Goal: Entertainment & Leisure: Consume media (video, audio)

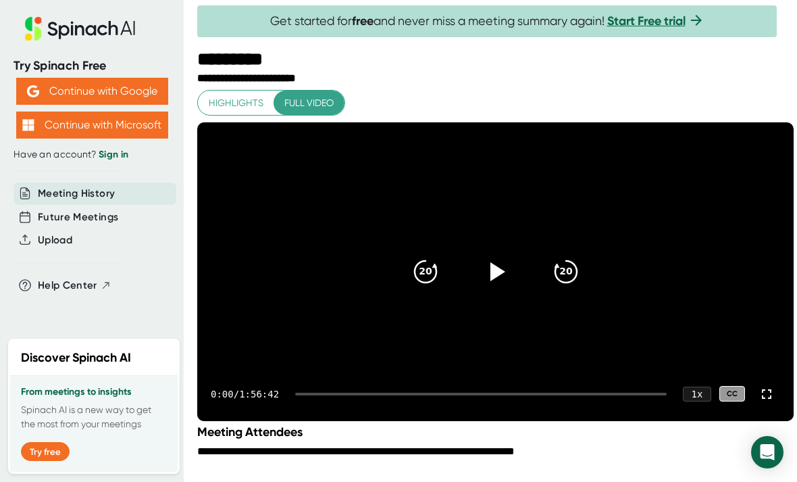
click at [490, 281] on icon at bounding box center [496, 271] width 32 height 32
click at [764, 407] on div at bounding box center [766, 393] width 27 height 27
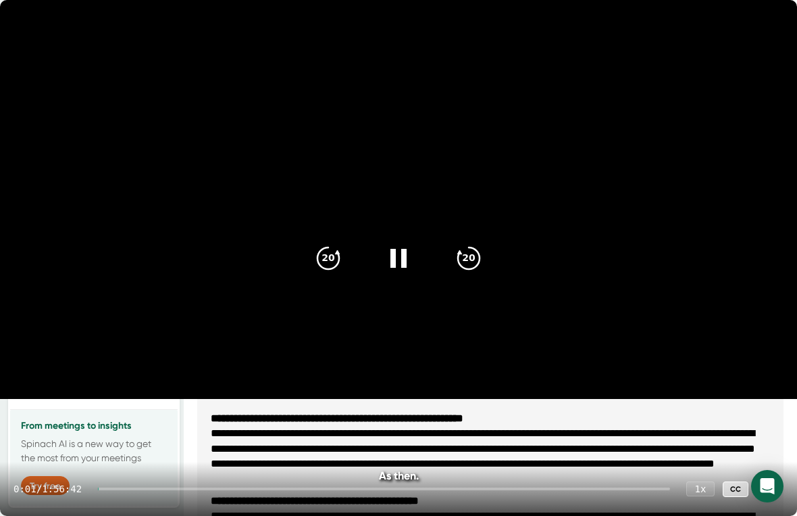
click at [604, 266] on video at bounding box center [398, 199] width 797 height 399
click at [389, 264] on icon at bounding box center [398, 258] width 32 height 32
click at [400, 263] on icon at bounding box center [398, 258] width 32 height 32
click at [411, 248] on icon at bounding box center [398, 258] width 32 height 32
click at [611, 139] on video at bounding box center [398, 199] width 797 height 399
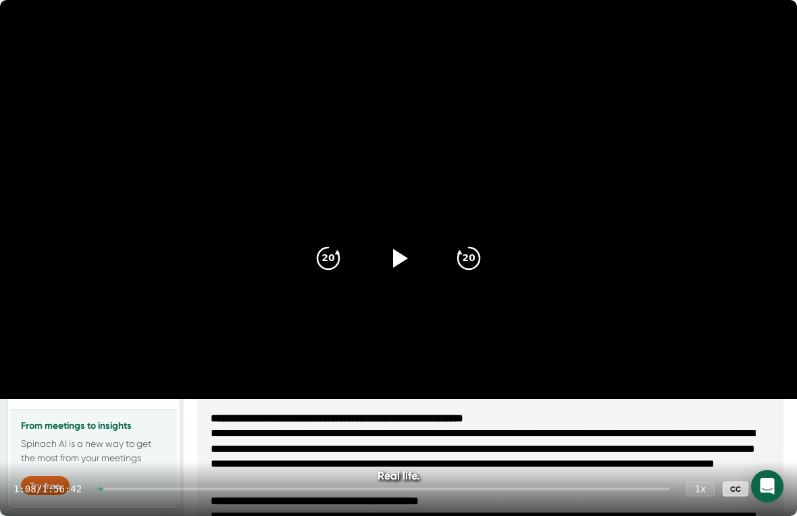
click at [398, 256] on icon at bounding box center [400, 258] width 15 height 19
click at [716, 281] on video at bounding box center [398, 199] width 797 height 399
click at [414, 260] on icon at bounding box center [398, 258] width 32 height 32
click at [477, 262] on icon "20" at bounding box center [469, 258] width 32 height 32
click at [469, 259] on icon "20" at bounding box center [469, 258] width 32 height 32
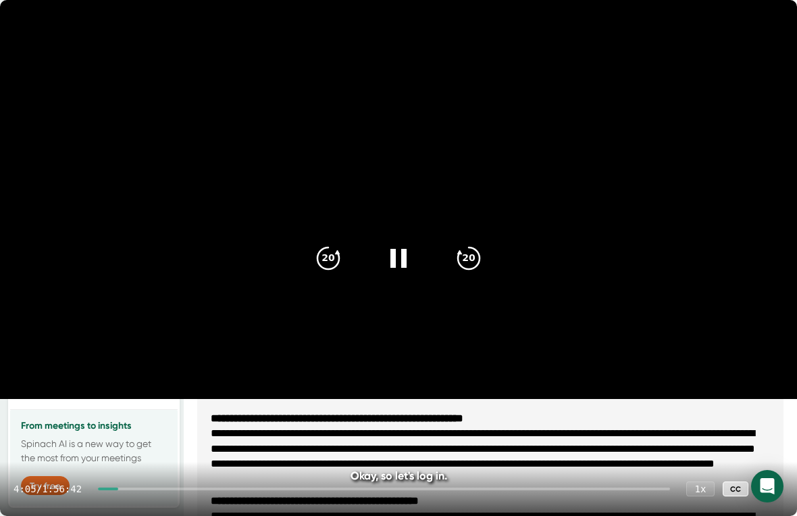
click at [469, 259] on icon "20" at bounding box center [469, 258] width 32 height 32
click at [470, 252] on icon "20" at bounding box center [469, 258] width 32 height 32
click at [468, 255] on icon "20" at bounding box center [469, 258] width 32 height 32
click at [476, 242] on icon "20" at bounding box center [469, 258] width 32 height 32
click at [479, 251] on icon at bounding box center [469, 258] width 22 height 22
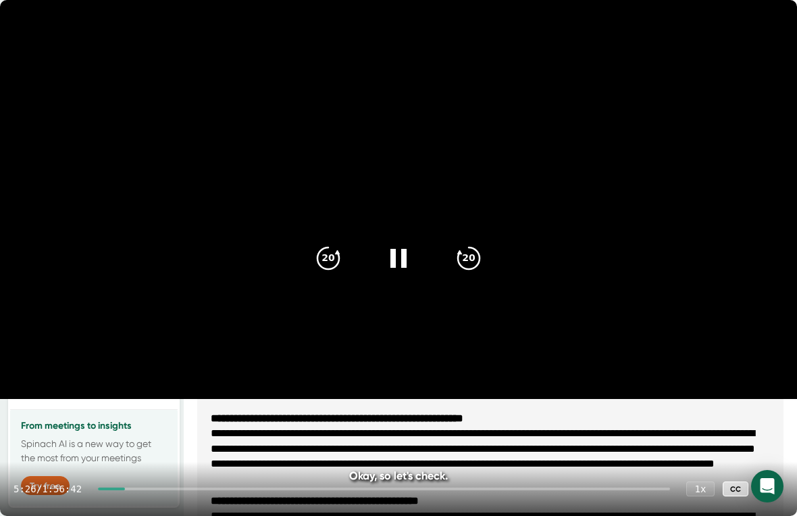
click at [478, 251] on icon "20" at bounding box center [469, 258] width 32 height 32
click at [477, 253] on icon "20" at bounding box center [469, 258] width 32 height 32
click at [577, 153] on video at bounding box center [398, 199] width 797 height 399
click at [411, 265] on icon at bounding box center [398, 258] width 32 height 32
click at [485, 259] on icon "20" at bounding box center [469, 258] width 32 height 32
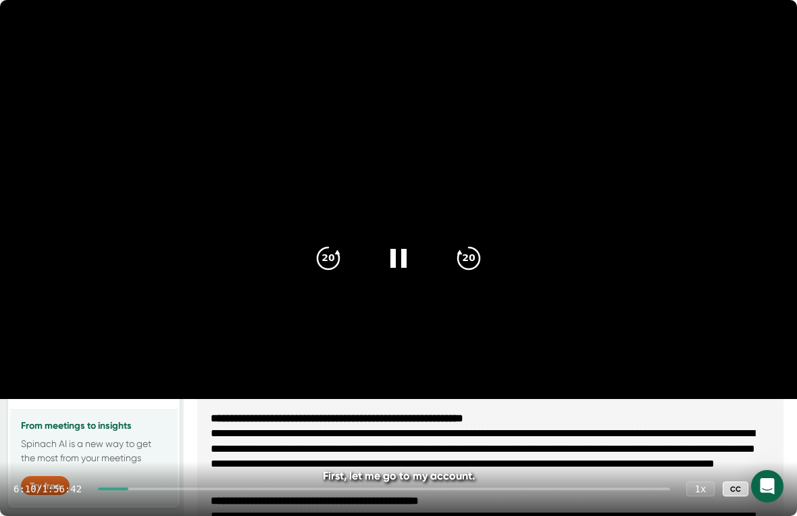
click at [484, 253] on icon "20" at bounding box center [469, 258] width 32 height 32
click at [482, 254] on icon "20" at bounding box center [469, 258] width 32 height 32
click at [478, 249] on icon "20" at bounding box center [469, 258] width 32 height 32
click at [475, 272] on icon "20" at bounding box center [469, 258] width 32 height 32
click at [480, 255] on icon at bounding box center [469, 258] width 22 height 22
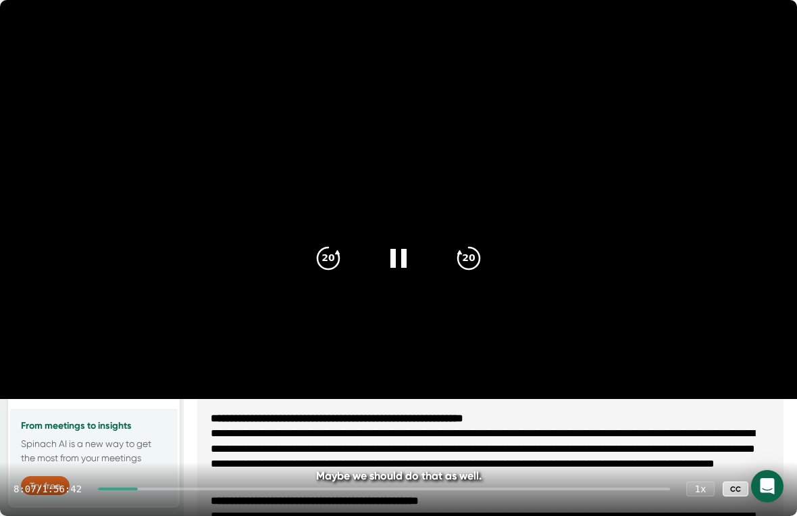
click at [479, 256] on icon "20" at bounding box center [469, 258] width 32 height 32
click at [479, 257] on icon "20" at bounding box center [469, 258] width 32 height 32
click at [482, 253] on icon "20" at bounding box center [469, 258] width 32 height 32
click at [476, 259] on icon "20" at bounding box center [469, 258] width 32 height 32
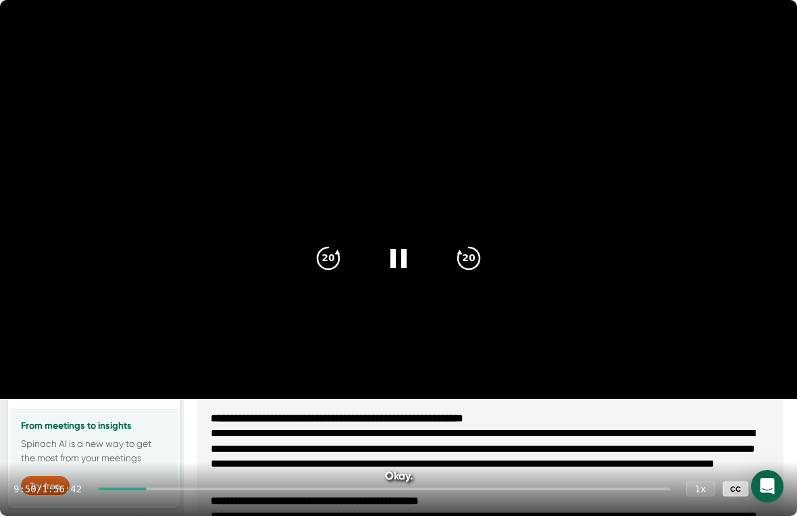
click at [475, 257] on icon "20" at bounding box center [469, 258] width 32 height 32
click at [483, 248] on icon "20" at bounding box center [469, 258] width 32 height 32
click at [480, 251] on icon "20" at bounding box center [469, 258] width 32 height 32
click at [489, 240] on div "20" at bounding box center [469, 258] width 54 height 54
click at [474, 257] on icon "20" at bounding box center [469, 258] width 32 height 32
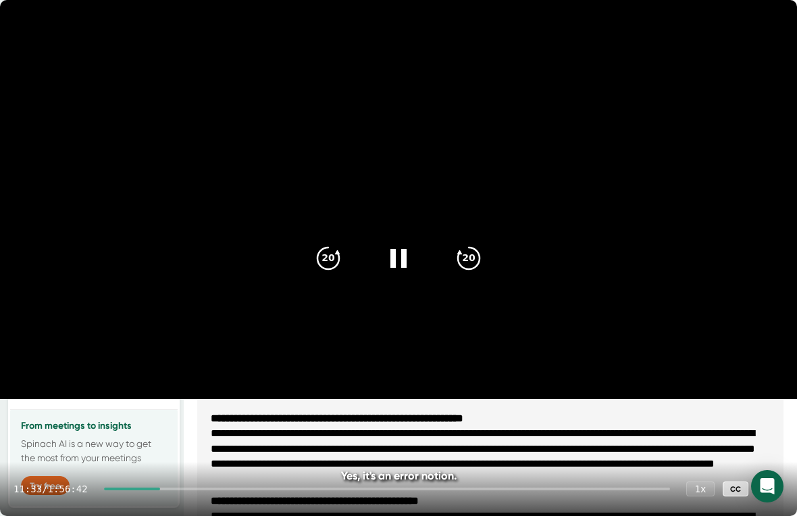
click at [480, 250] on icon "20" at bounding box center [469, 258] width 32 height 32
click at [480, 249] on icon "20" at bounding box center [469, 258] width 32 height 32
click at [484, 245] on icon "20" at bounding box center [469, 258] width 32 height 32
click at [495, 259] on div "20" at bounding box center [469, 258] width 54 height 54
click at [484, 266] on icon "20" at bounding box center [469, 258] width 32 height 32
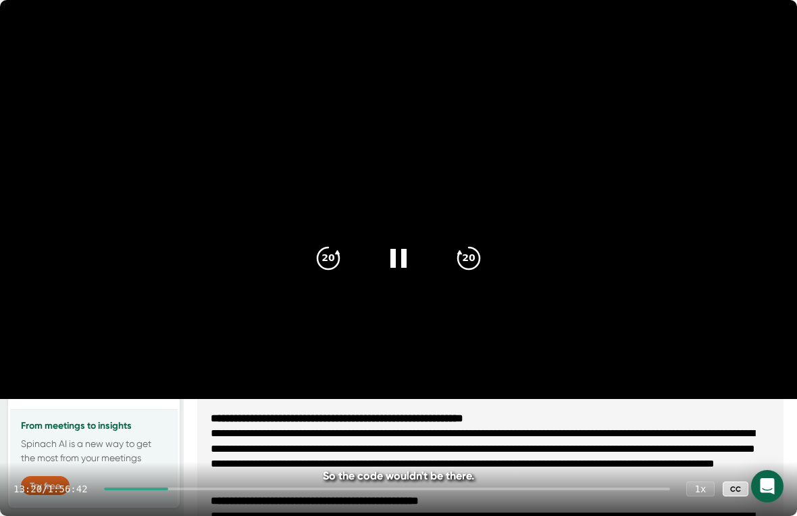
click at [485, 257] on icon "20" at bounding box center [469, 258] width 32 height 32
click at [485, 254] on icon "20" at bounding box center [469, 258] width 32 height 32
click at [480, 261] on icon at bounding box center [469, 258] width 22 height 22
click at [477, 266] on icon at bounding box center [469, 258] width 22 height 22
click at [479, 263] on icon at bounding box center [469, 258] width 22 height 22
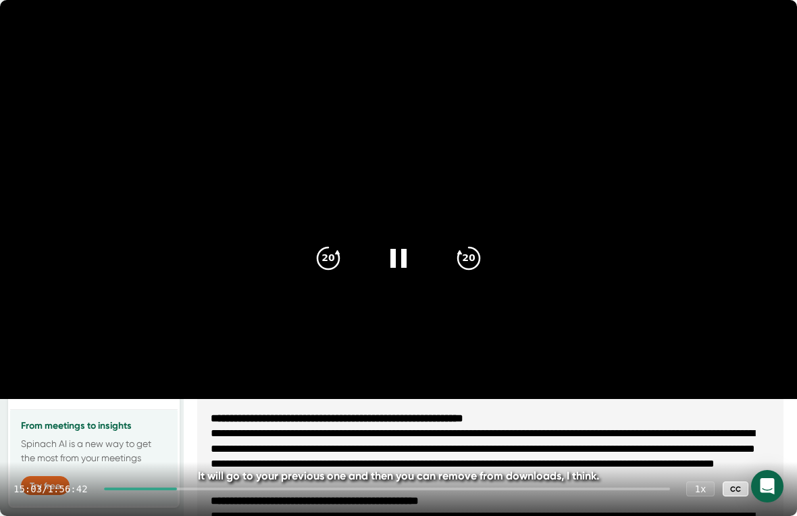
click at [480, 259] on icon at bounding box center [469, 258] width 22 height 22
click at [488, 254] on div "20" at bounding box center [469, 258] width 54 height 54
click at [479, 261] on icon at bounding box center [469, 258] width 22 height 22
click at [480, 257] on icon at bounding box center [469, 258] width 22 height 22
click at [476, 262] on icon "20" at bounding box center [469, 258] width 32 height 32
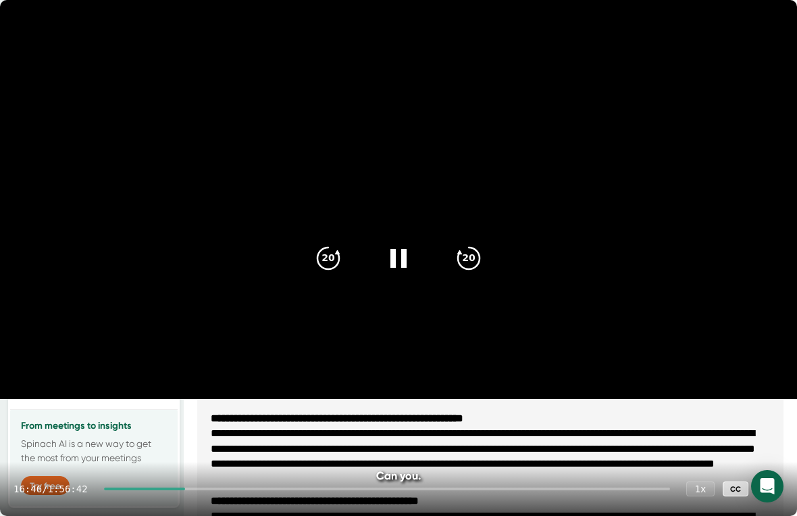
click at [484, 253] on icon "20" at bounding box center [469, 258] width 32 height 32
click at [485, 254] on icon "20" at bounding box center [469, 258] width 32 height 32
click at [478, 259] on icon "20" at bounding box center [469, 258] width 32 height 32
click at [479, 249] on icon "20" at bounding box center [469, 258] width 32 height 32
click at [649, 311] on video at bounding box center [398, 199] width 797 height 399
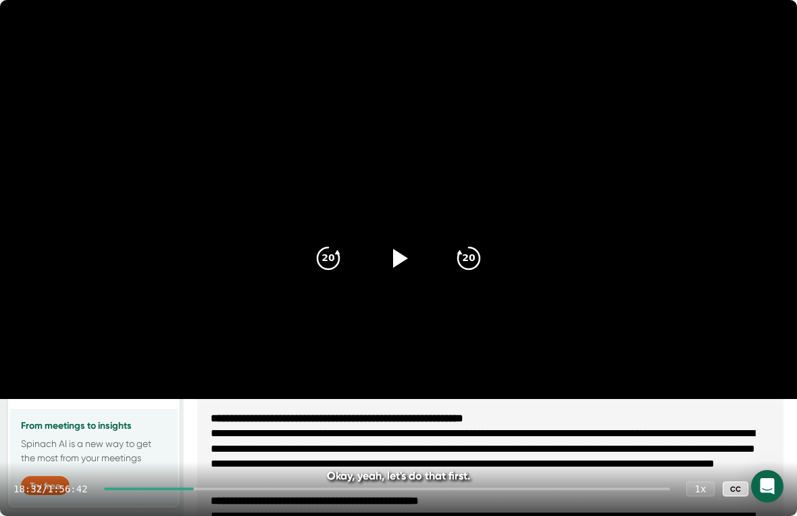
click at [409, 255] on icon at bounding box center [398, 258] width 32 height 32
click at [473, 258] on icon "20" at bounding box center [469, 258] width 32 height 32
click at [482, 257] on icon "20" at bounding box center [469, 258] width 32 height 32
click at [480, 248] on icon "20" at bounding box center [469, 258] width 32 height 32
click at [482, 251] on icon "20" at bounding box center [469, 258] width 32 height 32
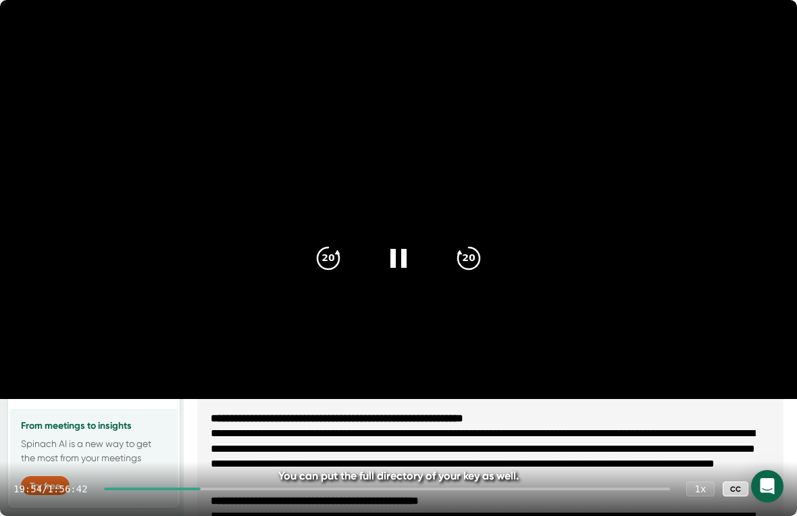
click at [470, 254] on icon "20" at bounding box center [469, 258] width 32 height 32
click at [483, 230] on video at bounding box center [398, 199] width 797 height 399
click at [413, 259] on icon at bounding box center [398, 258] width 32 height 32
click at [470, 258] on icon "20" at bounding box center [469, 258] width 32 height 32
click at [478, 247] on icon "20" at bounding box center [469, 258] width 32 height 32
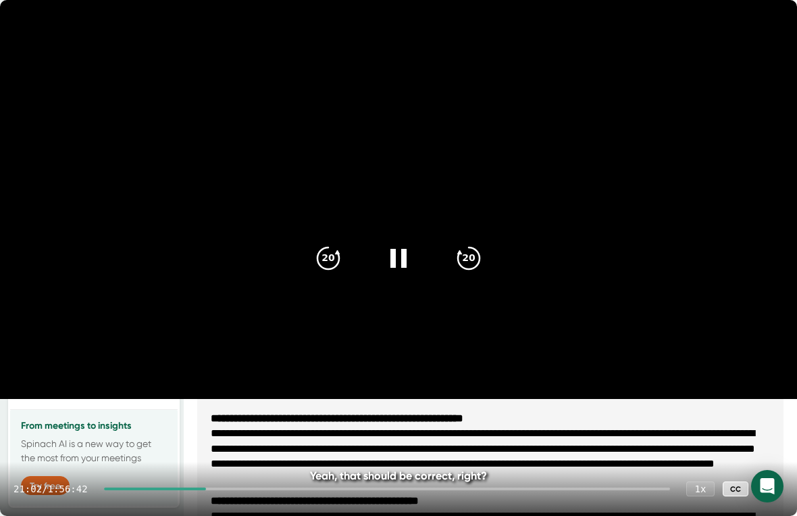
click at [468, 261] on icon "20" at bounding box center [469, 258] width 32 height 32
click at [464, 259] on icon "20" at bounding box center [469, 258] width 32 height 32
click at [467, 253] on icon "20" at bounding box center [469, 258] width 32 height 32
click at [517, 278] on video at bounding box center [398, 199] width 797 height 399
click at [492, 229] on video at bounding box center [398, 199] width 797 height 399
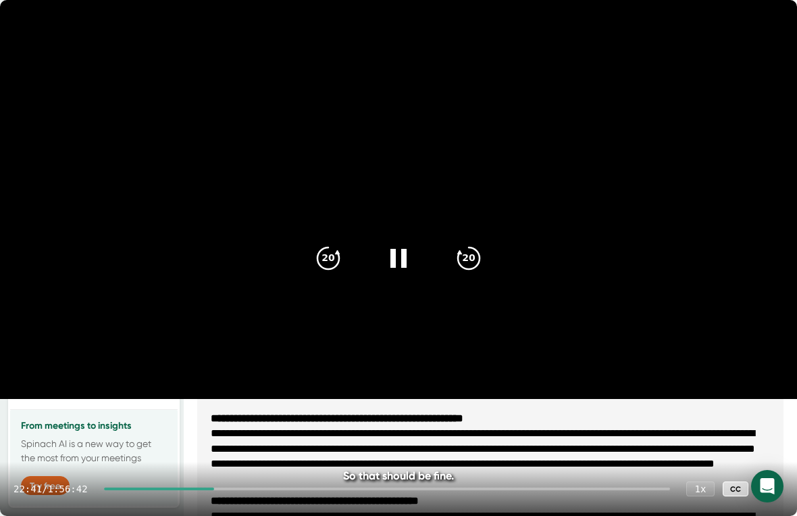
click at [404, 251] on icon at bounding box center [399, 258] width 16 height 19
click at [418, 254] on div at bounding box center [399, 258] width 54 height 54
click at [484, 258] on icon "20" at bounding box center [469, 258] width 32 height 32
click at [484, 257] on icon "20" at bounding box center [469, 258] width 32 height 32
click at [483, 254] on div "20" at bounding box center [469, 258] width 54 height 54
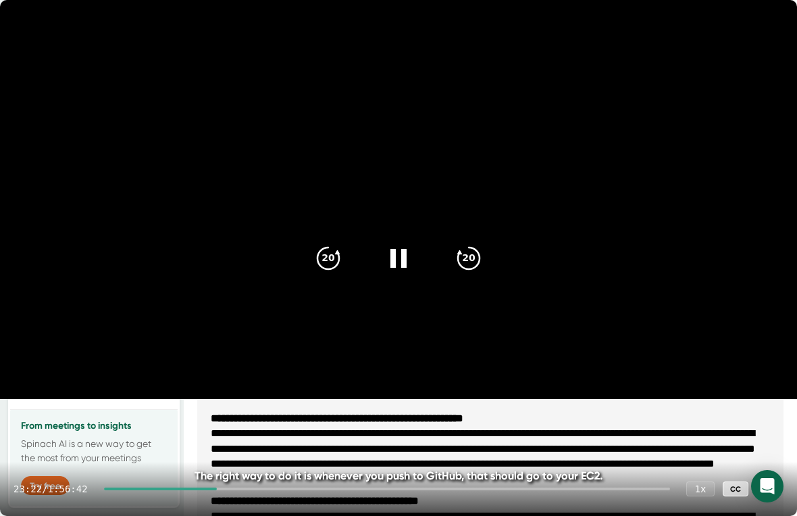
click at [484, 256] on icon "20" at bounding box center [469, 258] width 32 height 32
click at [486, 257] on div "20" at bounding box center [469, 258] width 54 height 54
click at [487, 259] on div "20" at bounding box center [469, 258] width 54 height 54
click at [489, 251] on div "20" at bounding box center [469, 258] width 54 height 54
click at [488, 251] on div "20" at bounding box center [469, 258] width 54 height 54
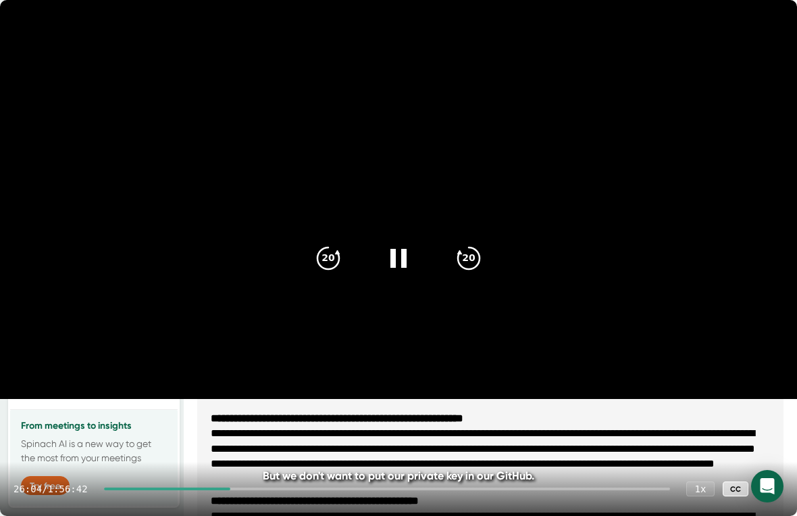
click at [489, 258] on div "20" at bounding box center [469, 258] width 54 height 54
click at [488, 259] on div "20" at bounding box center [469, 258] width 54 height 54
click at [346, 274] on div "20" at bounding box center [328, 258] width 54 height 54
click at [478, 245] on icon "20" at bounding box center [469, 258] width 32 height 32
click at [477, 254] on icon "20" at bounding box center [469, 258] width 32 height 32
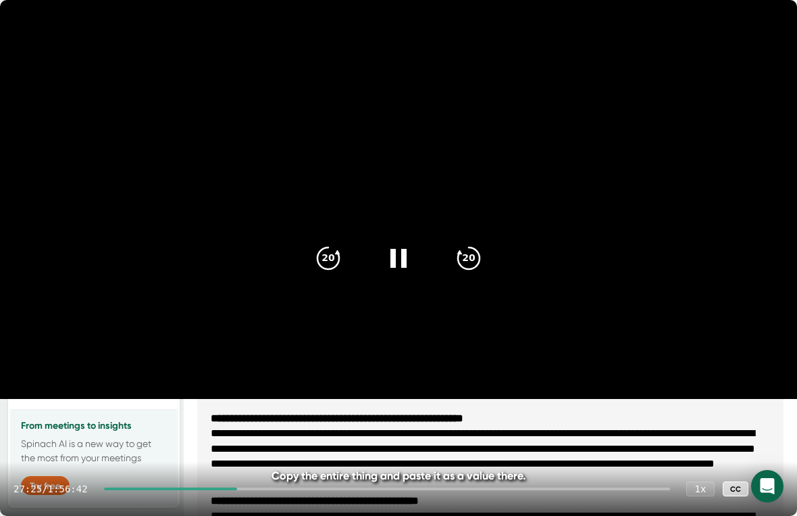
click at [477, 256] on icon "20" at bounding box center [469, 258] width 32 height 32
click at [480, 255] on icon at bounding box center [469, 258] width 22 height 22
click at [480, 257] on icon at bounding box center [469, 258] width 22 height 22
click at [479, 261] on icon at bounding box center [469, 258] width 22 height 22
click at [478, 259] on icon "20" at bounding box center [469, 258] width 32 height 32
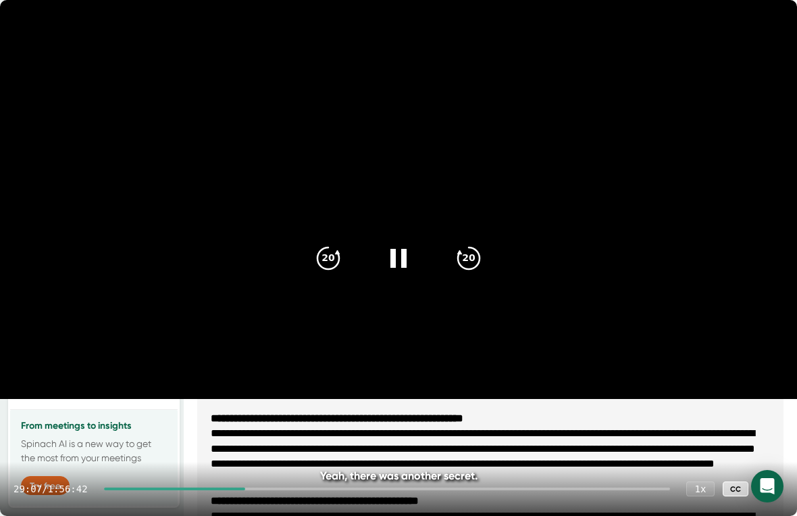
click at [482, 258] on icon "20" at bounding box center [469, 258] width 32 height 32
click at [482, 259] on icon "20" at bounding box center [469, 258] width 32 height 32
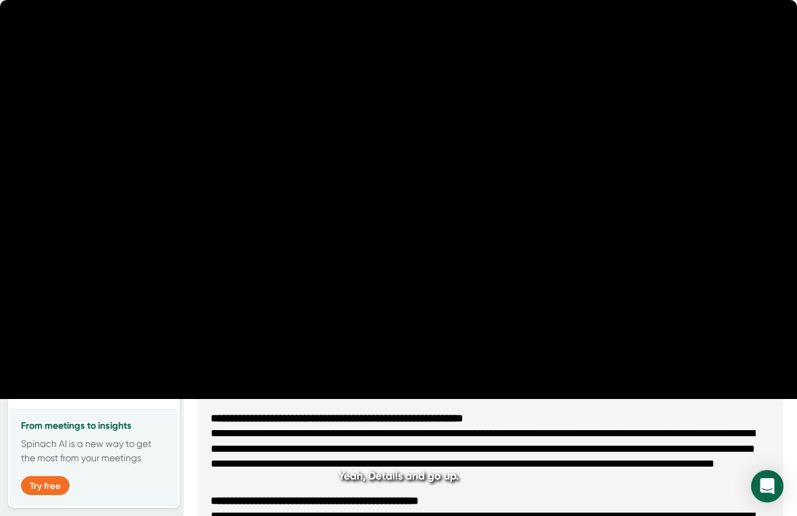
click at [481, 261] on icon "20" at bounding box center [469, 258] width 32 height 32
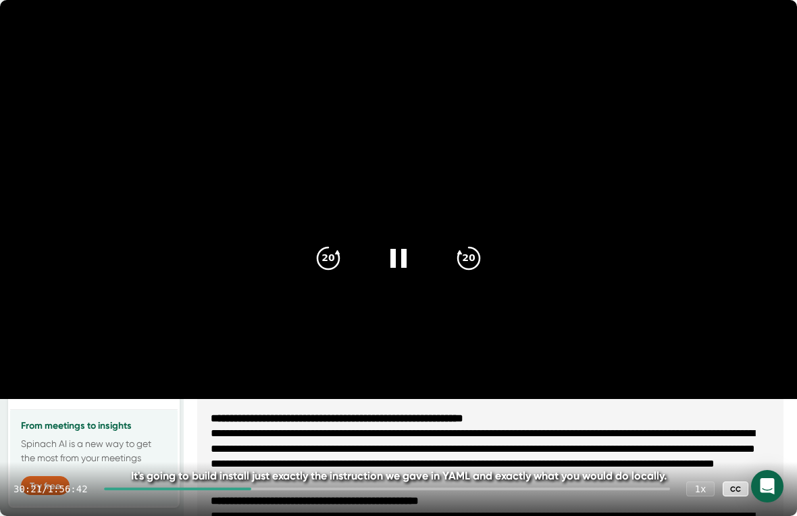
click at [299, 248] on video at bounding box center [398, 199] width 797 height 399
click at [334, 249] on icon "20" at bounding box center [328, 258] width 32 height 32
click at [332, 242] on icon "20" at bounding box center [328, 258] width 32 height 32
click at [330, 249] on icon "20" at bounding box center [328, 258] width 32 height 32
click at [332, 245] on icon "20" at bounding box center [328, 258] width 32 height 32
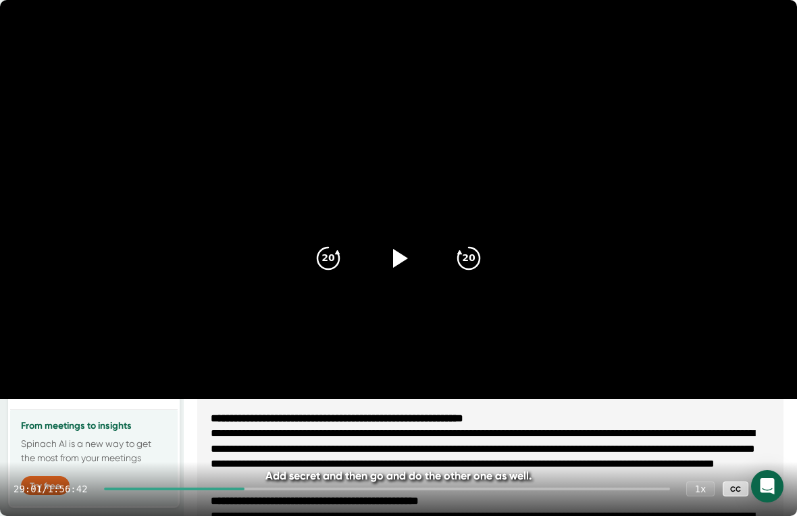
click at [410, 252] on icon at bounding box center [398, 258] width 32 height 32
click at [348, 189] on video at bounding box center [398, 199] width 797 height 399
click at [380, 261] on div at bounding box center [399, 258] width 54 height 54
click at [357, 191] on video at bounding box center [398, 199] width 797 height 399
click at [394, 256] on icon at bounding box center [400, 258] width 15 height 19
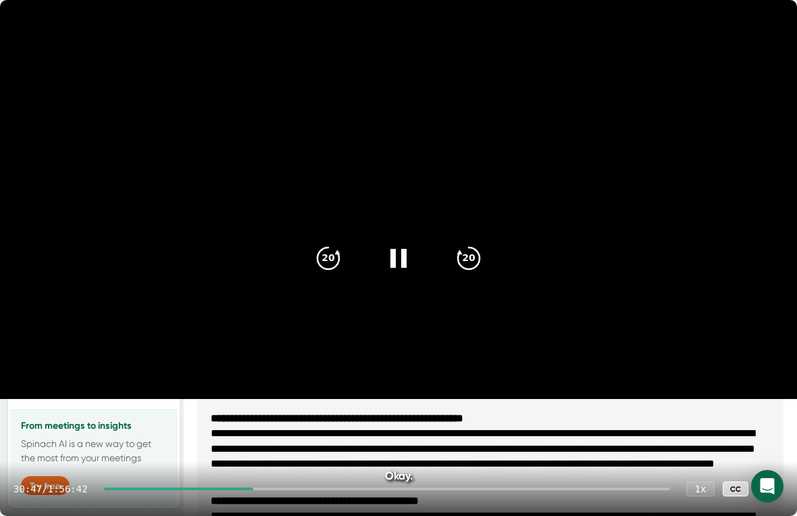
click at [389, 251] on icon at bounding box center [398, 258] width 32 height 32
click at [331, 256] on icon "20" at bounding box center [328, 258] width 32 height 32
click at [331, 255] on icon "20" at bounding box center [328, 258] width 32 height 32
click at [347, 253] on div "20" at bounding box center [328, 258] width 54 height 54
click at [335, 249] on icon "20" at bounding box center [328, 258] width 32 height 32
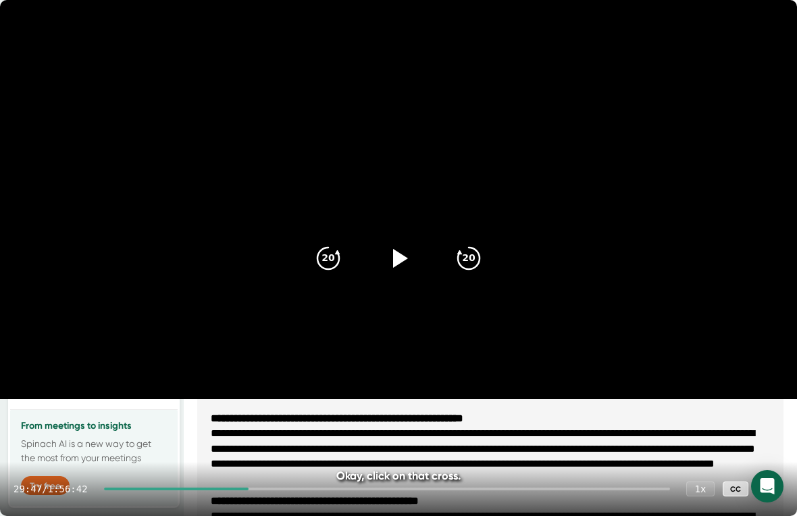
click at [331, 245] on icon "20" at bounding box center [328, 258] width 32 height 32
click at [330, 243] on icon "20" at bounding box center [328, 258] width 32 height 32
click at [329, 243] on icon "20" at bounding box center [328, 258] width 32 height 32
click at [328, 244] on icon "20" at bounding box center [328, 258] width 32 height 32
click at [328, 246] on icon "20" at bounding box center [328, 258] width 32 height 32
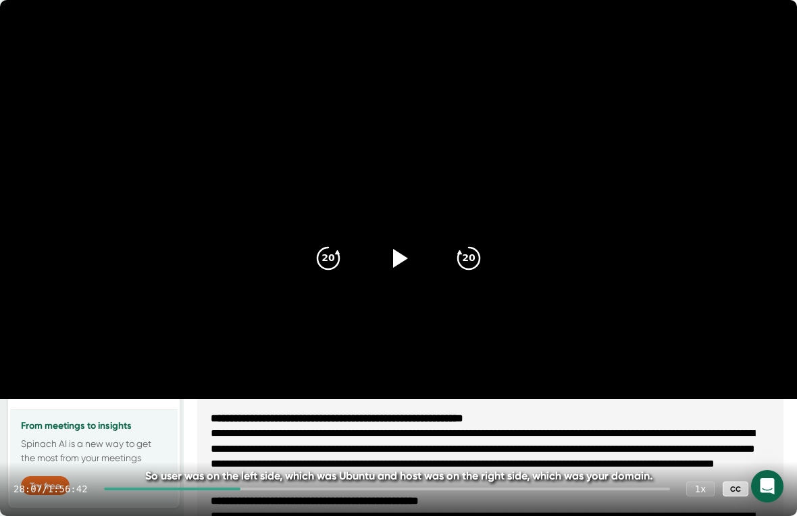
click at [328, 257] on icon "20" at bounding box center [328, 258] width 32 height 32
click at [326, 257] on icon "20" at bounding box center [328, 258] width 32 height 32
click at [330, 258] on icon "20" at bounding box center [328, 258] width 32 height 32
click at [333, 254] on icon "20" at bounding box center [328, 258] width 32 height 32
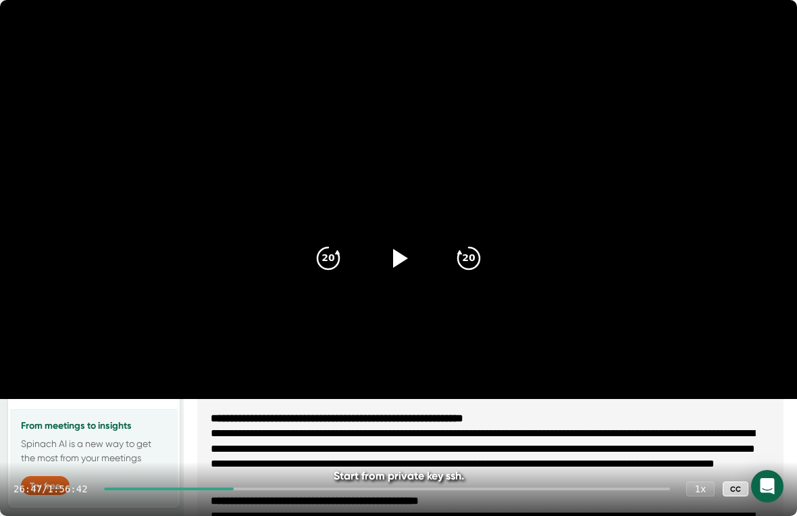
click at [334, 259] on icon "20" at bounding box center [328, 258] width 32 height 32
click at [339, 259] on icon at bounding box center [329, 258] width 22 height 22
click at [341, 251] on icon "20" at bounding box center [328, 258] width 32 height 32
click at [328, 252] on icon "20" at bounding box center [328, 258] width 32 height 32
click at [334, 264] on icon "20" at bounding box center [328, 258] width 32 height 32
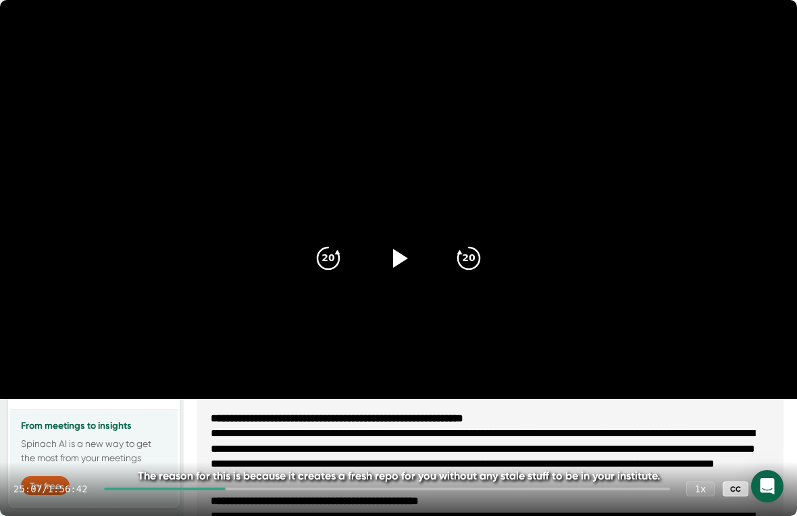
click at [339, 261] on icon at bounding box center [329, 258] width 22 height 22
click at [337, 269] on icon "20" at bounding box center [328, 258] width 32 height 32
click at [339, 262] on icon at bounding box center [329, 258] width 22 height 22
click at [330, 259] on icon "20" at bounding box center [328, 258] width 32 height 32
click at [331, 262] on icon "20" at bounding box center [328, 258] width 32 height 32
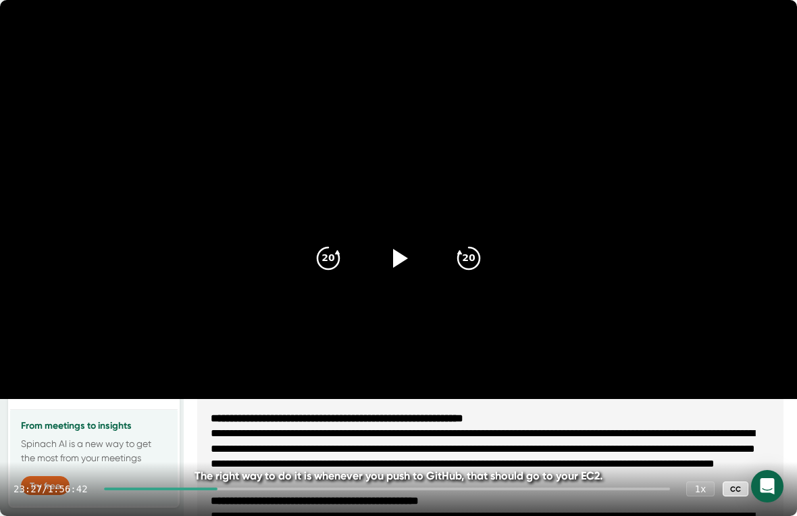
click at [416, 256] on div at bounding box center [399, 258] width 54 height 54
click at [405, 382] on video at bounding box center [398, 199] width 797 height 399
click at [415, 266] on icon at bounding box center [398, 258] width 32 height 32
click at [399, 270] on icon at bounding box center [398, 258] width 32 height 32
click at [394, 249] on icon at bounding box center [400, 258] width 15 height 19
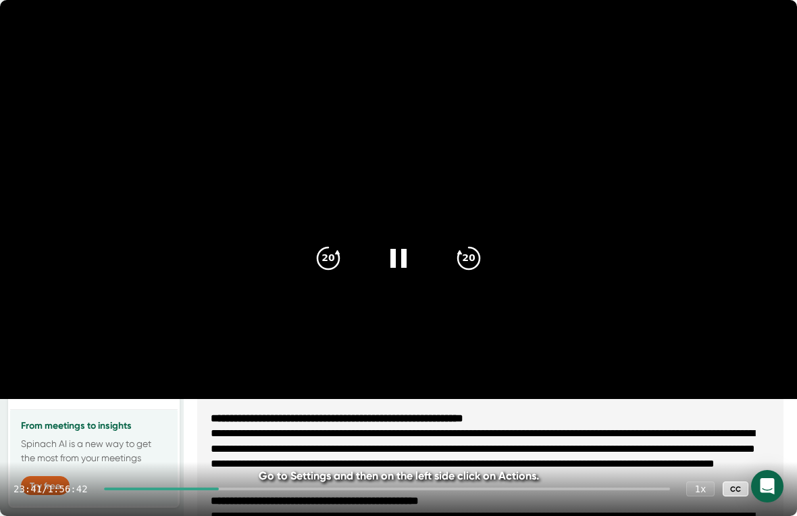
click at [393, 255] on icon at bounding box center [399, 258] width 16 height 19
click at [382, 248] on icon at bounding box center [398, 258] width 32 height 32
click at [399, 255] on icon at bounding box center [398, 258] width 32 height 32
click at [404, 263] on icon at bounding box center [398, 258] width 32 height 32
click at [407, 260] on icon at bounding box center [399, 258] width 16 height 19
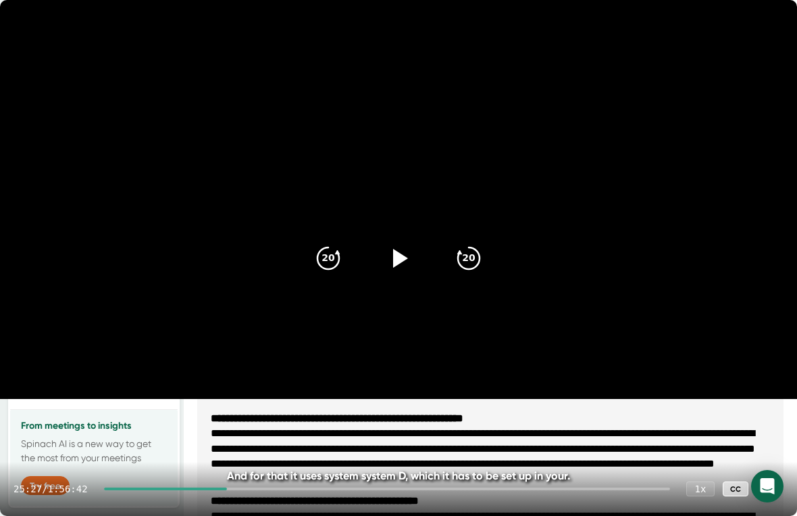
click at [378, 251] on div at bounding box center [399, 258] width 54 height 54
click at [472, 256] on icon "20" at bounding box center [469, 258] width 32 height 32
click at [487, 261] on div "20" at bounding box center [469, 258] width 54 height 54
click at [487, 260] on div "20" at bounding box center [469, 258] width 54 height 54
click at [352, 268] on div "20" at bounding box center [328, 258] width 54 height 54
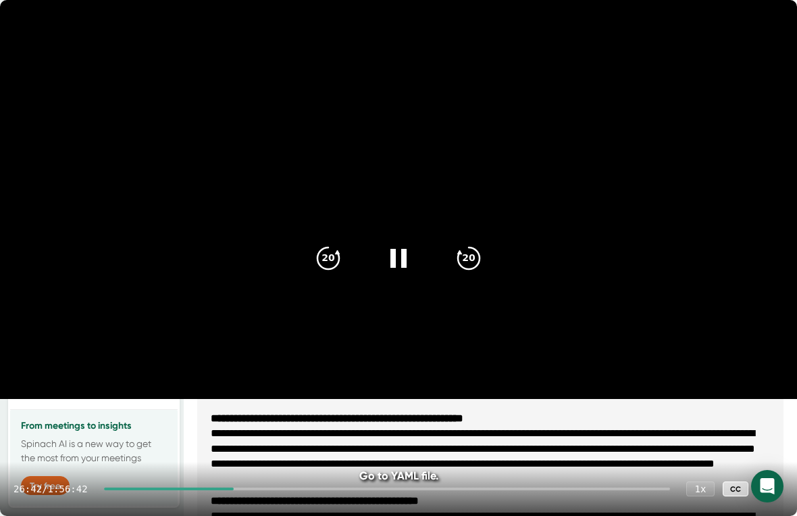
click at [341, 264] on icon "20" at bounding box center [328, 258] width 32 height 32
click at [476, 264] on icon "20" at bounding box center [469, 258] width 32 height 32
click at [405, 253] on icon at bounding box center [399, 258] width 16 height 19
click at [401, 260] on icon at bounding box center [400, 258] width 15 height 19
click at [411, 258] on icon at bounding box center [398, 258] width 32 height 32
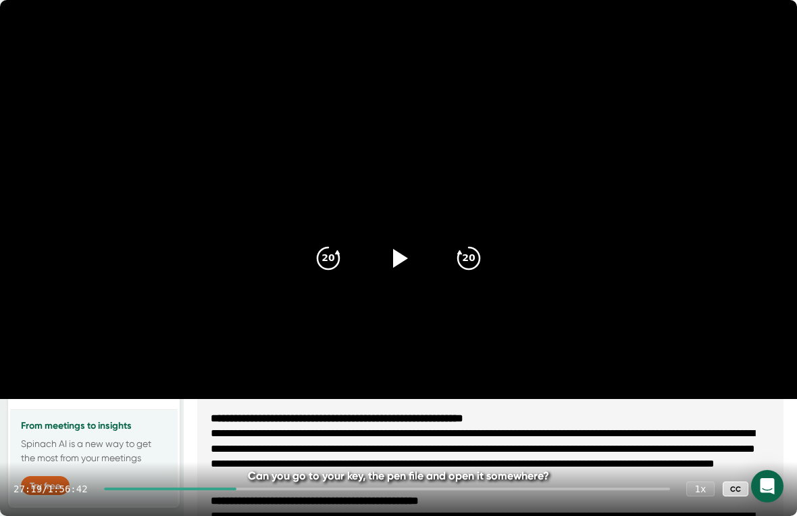
click at [407, 274] on icon at bounding box center [398, 258] width 32 height 32
click at [402, 267] on icon at bounding box center [399, 258] width 16 height 19
click at [397, 249] on icon at bounding box center [398, 258] width 32 height 32
click at [396, 256] on icon at bounding box center [398, 258] width 32 height 32
click at [395, 261] on icon at bounding box center [400, 258] width 15 height 19
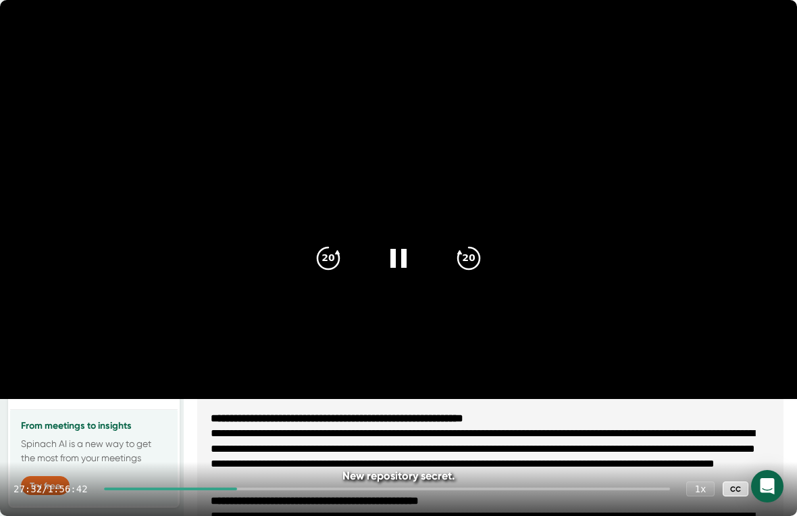
click at [407, 251] on icon at bounding box center [399, 258] width 16 height 19
click at [398, 253] on icon at bounding box center [400, 258] width 15 height 19
click at [389, 269] on icon at bounding box center [398, 258] width 32 height 32
click at [405, 262] on icon at bounding box center [398, 258] width 32 height 32
click at [322, 272] on icon "20" at bounding box center [328, 258] width 32 height 32
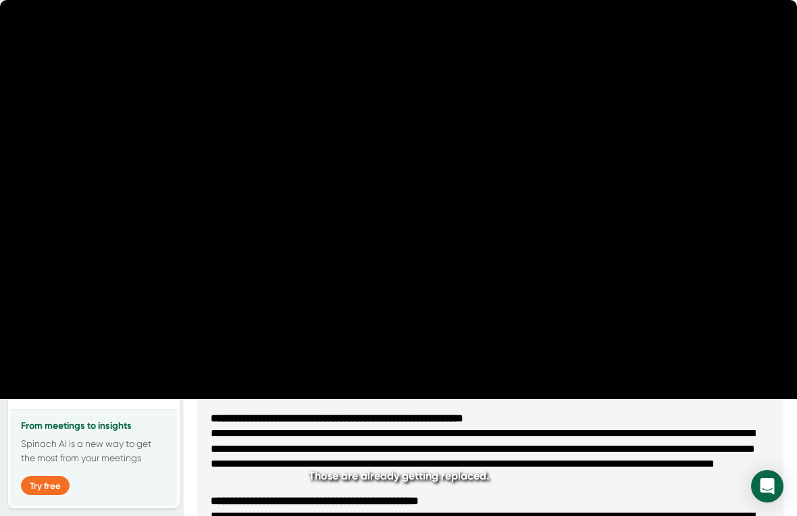
click at [396, 256] on icon at bounding box center [398, 258] width 32 height 32
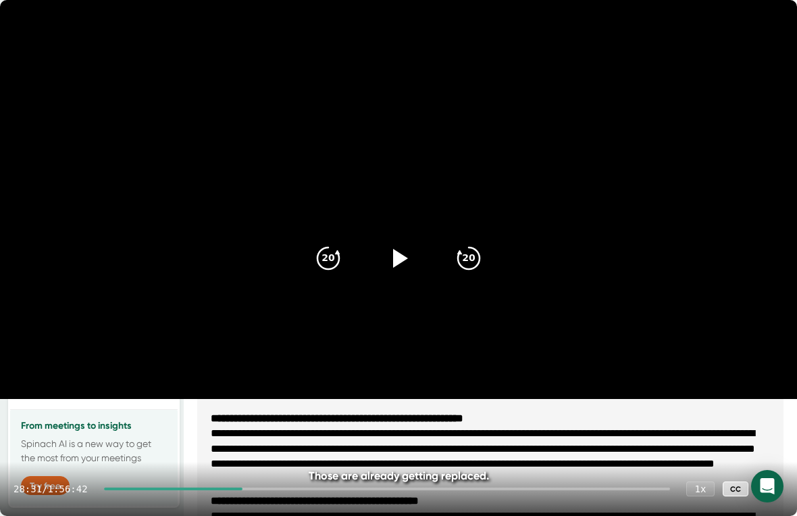
click at [386, 252] on icon at bounding box center [398, 258] width 32 height 32
click at [403, 251] on icon at bounding box center [399, 258] width 16 height 19
click at [426, 252] on div at bounding box center [399, 258] width 54 height 54
click at [400, 263] on icon at bounding box center [398, 258] width 32 height 32
click at [399, 276] on div at bounding box center [399, 258] width 54 height 54
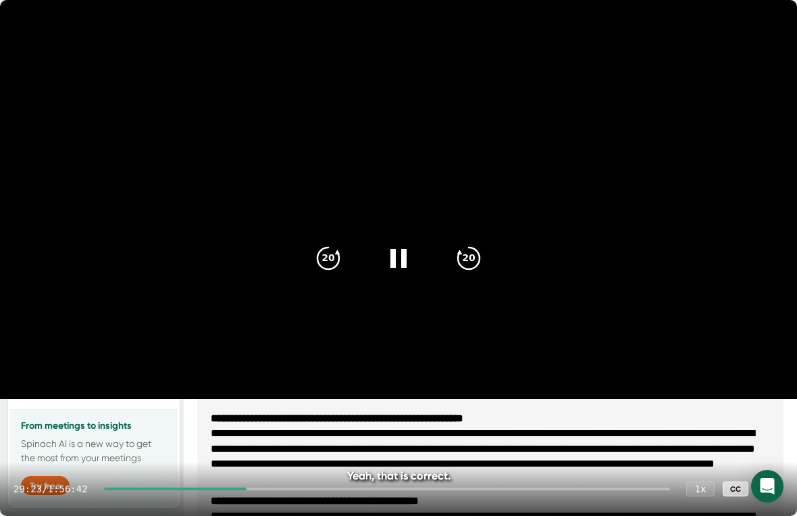
click at [400, 263] on icon at bounding box center [398, 258] width 32 height 32
click at [410, 261] on icon at bounding box center [398, 258] width 32 height 32
click at [419, 249] on div at bounding box center [399, 258] width 54 height 54
click at [413, 247] on icon at bounding box center [398, 258] width 32 height 32
click at [486, 259] on div "20" at bounding box center [469, 258] width 54 height 54
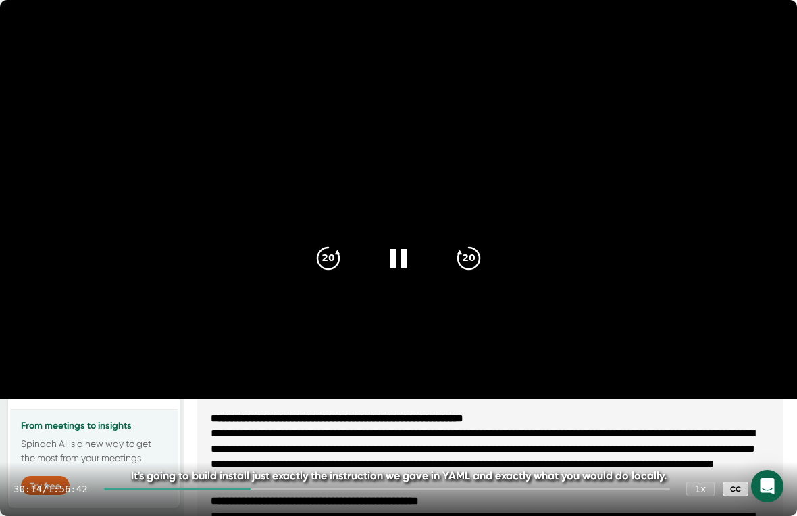
click at [486, 252] on div "20" at bounding box center [469, 258] width 54 height 54
click at [318, 268] on icon "20" at bounding box center [328, 258] width 32 height 32
click at [328, 261] on icon "20" at bounding box center [328, 258] width 32 height 32
click at [329, 259] on icon "20" at bounding box center [328, 258] width 32 height 32
click at [342, 263] on icon "20" at bounding box center [328, 258] width 32 height 32
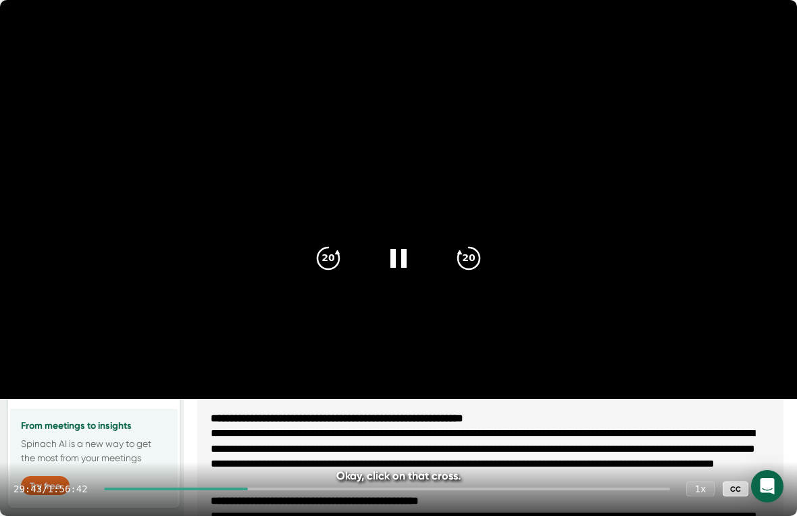
click at [414, 267] on icon at bounding box center [398, 258] width 32 height 32
click at [409, 256] on icon at bounding box center [398, 258] width 32 height 32
click at [479, 254] on icon at bounding box center [469, 258] width 22 height 22
click at [420, 256] on div at bounding box center [399, 258] width 54 height 54
click at [331, 263] on icon "20" at bounding box center [328, 258] width 32 height 32
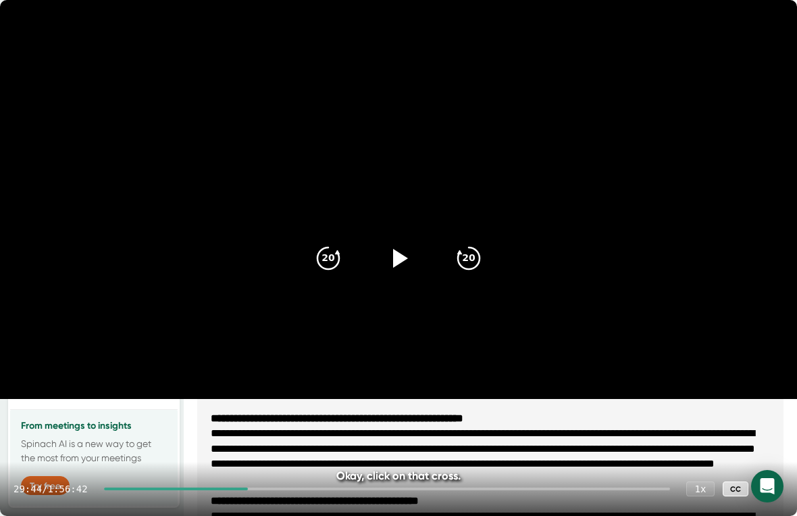
click at [409, 256] on icon at bounding box center [398, 258] width 32 height 32
click at [448, 379] on video at bounding box center [398, 199] width 797 height 399
click at [412, 257] on icon at bounding box center [398, 258] width 32 height 32
click at [764, 333] on video at bounding box center [398, 199] width 797 height 399
click at [734, 314] on video at bounding box center [398, 199] width 797 height 399
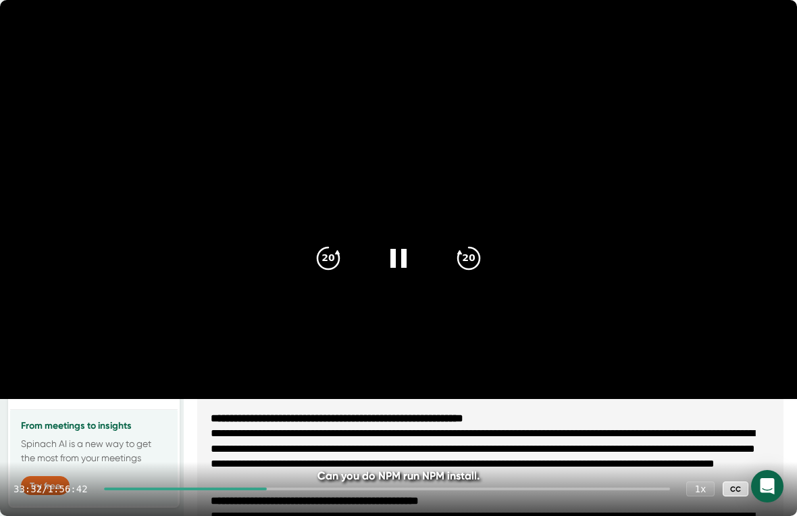
click at [388, 253] on icon at bounding box center [398, 258] width 32 height 32
click at [385, 255] on icon at bounding box center [398, 258] width 32 height 32
click at [453, 349] on video at bounding box center [398, 199] width 797 height 399
click at [402, 254] on icon at bounding box center [400, 258] width 15 height 19
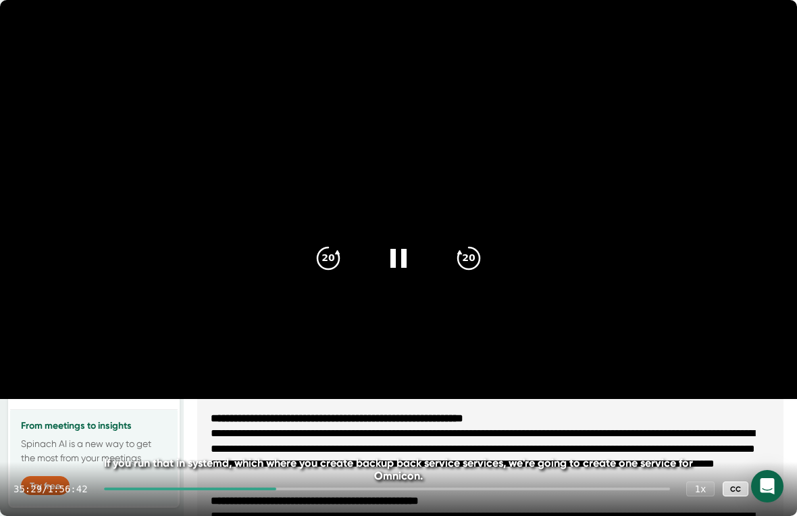
click at [411, 247] on icon at bounding box center [398, 258] width 32 height 32
click at [341, 257] on icon "20" at bounding box center [328, 258] width 32 height 32
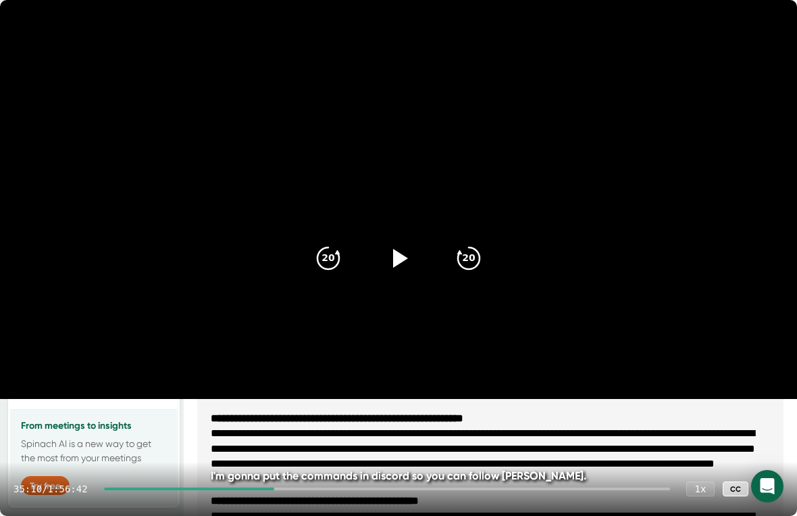
click at [424, 259] on div at bounding box center [399, 258] width 54 height 54
click at [396, 251] on icon at bounding box center [398, 258] width 32 height 32
click at [401, 262] on icon at bounding box center [400, 258] width 15 height 19
click at [486, 264] on div "20" at bounding box center [469, 258] width 54 height 54
click at [409, 263] on icon at bounding box center [398, 258] width 32 height 32
